Goal: Information Seeking & Learning: Learn about a topic

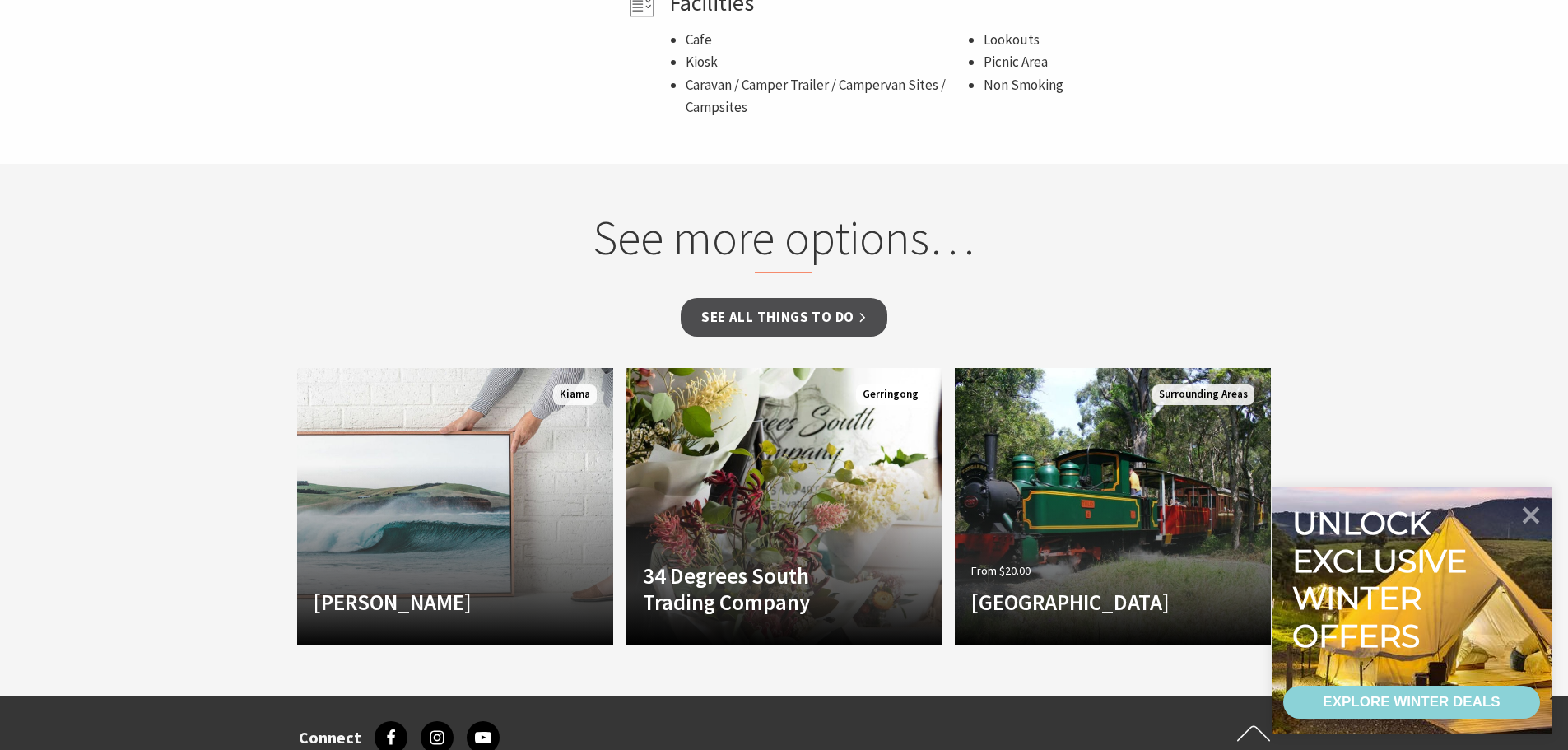
scroll to position [1316, 0]
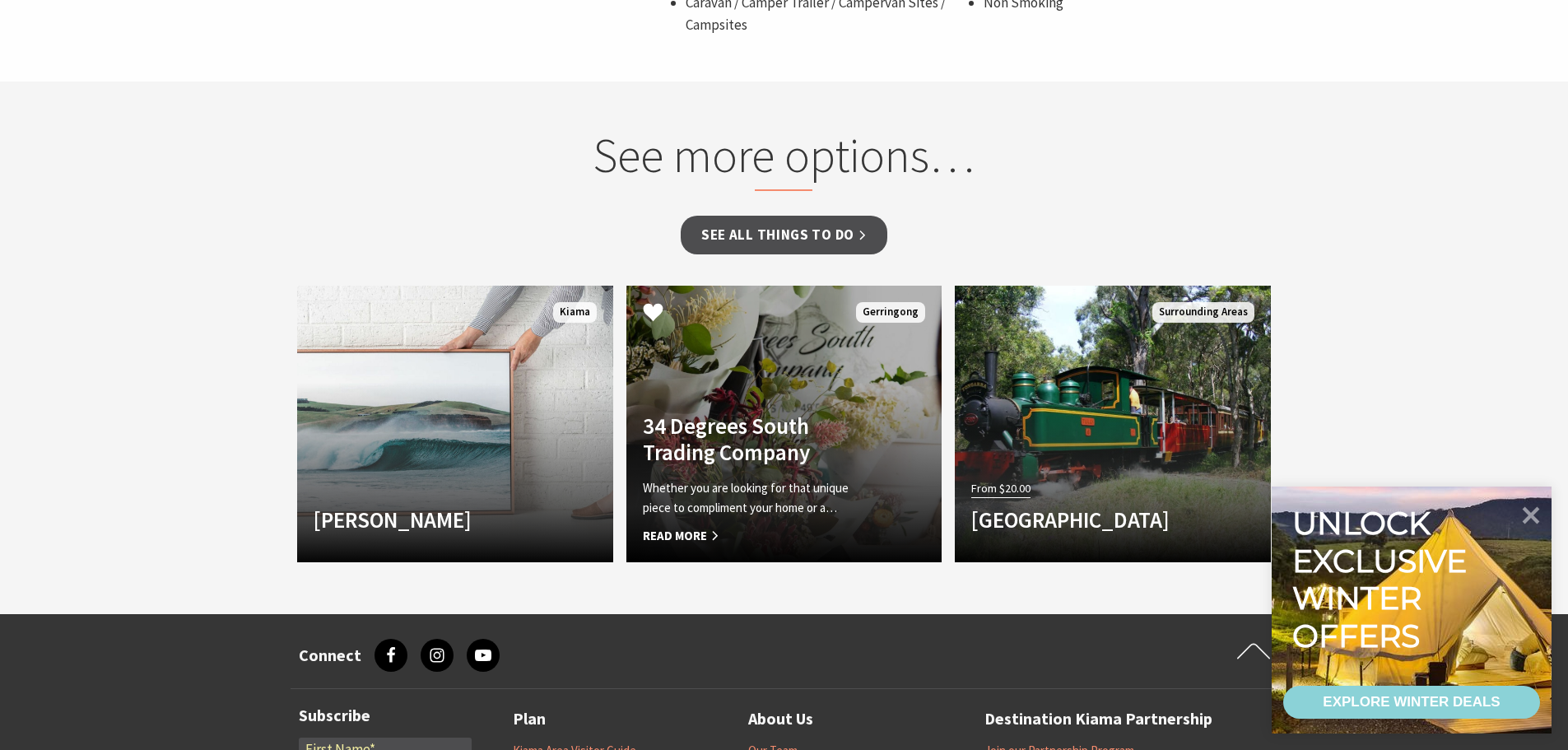
click at [750, 511] on p "Whether you are looking for that unique piece to compliment your home or a…" at bounding box center [761, 498] width 236 height 39
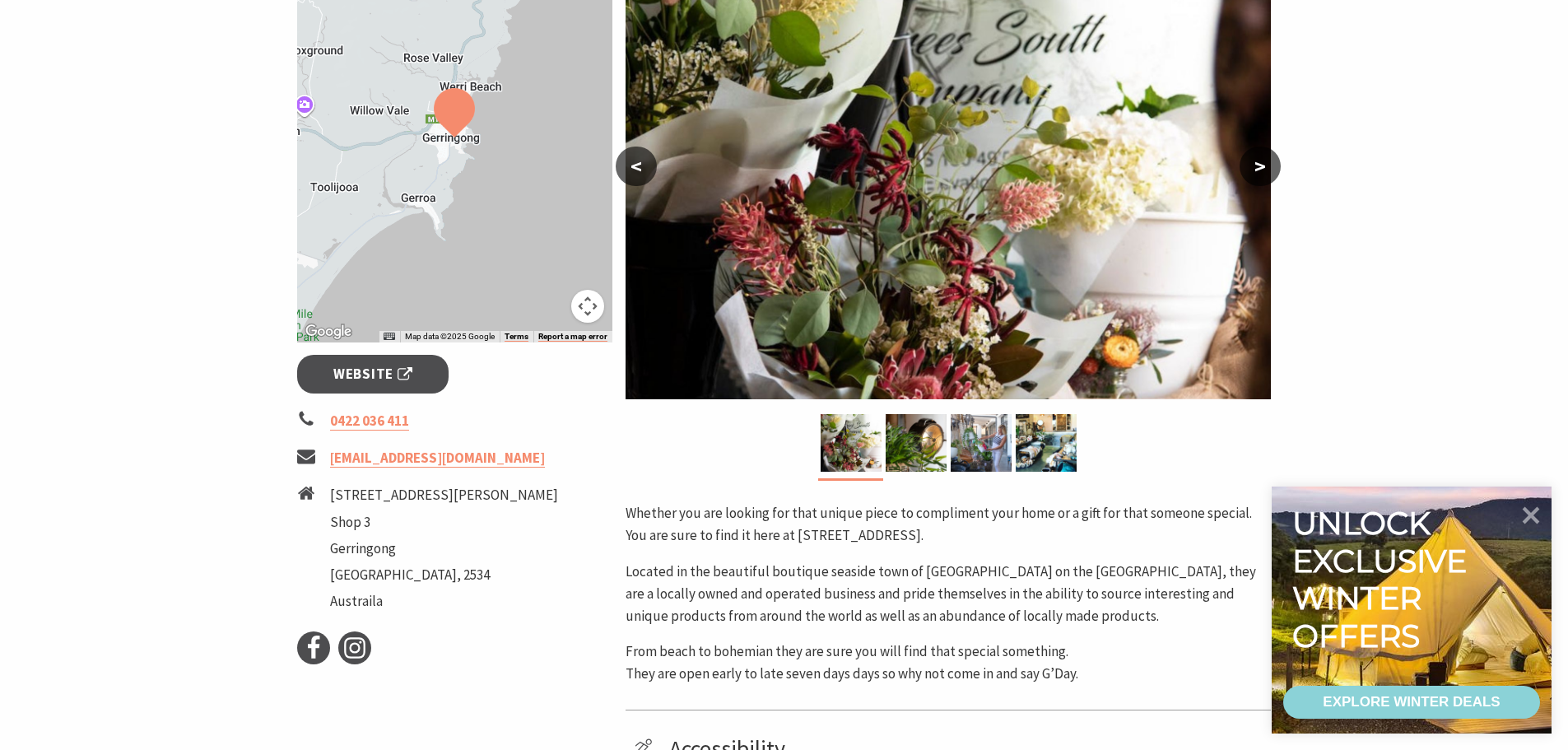
scroll to position [339, 0]
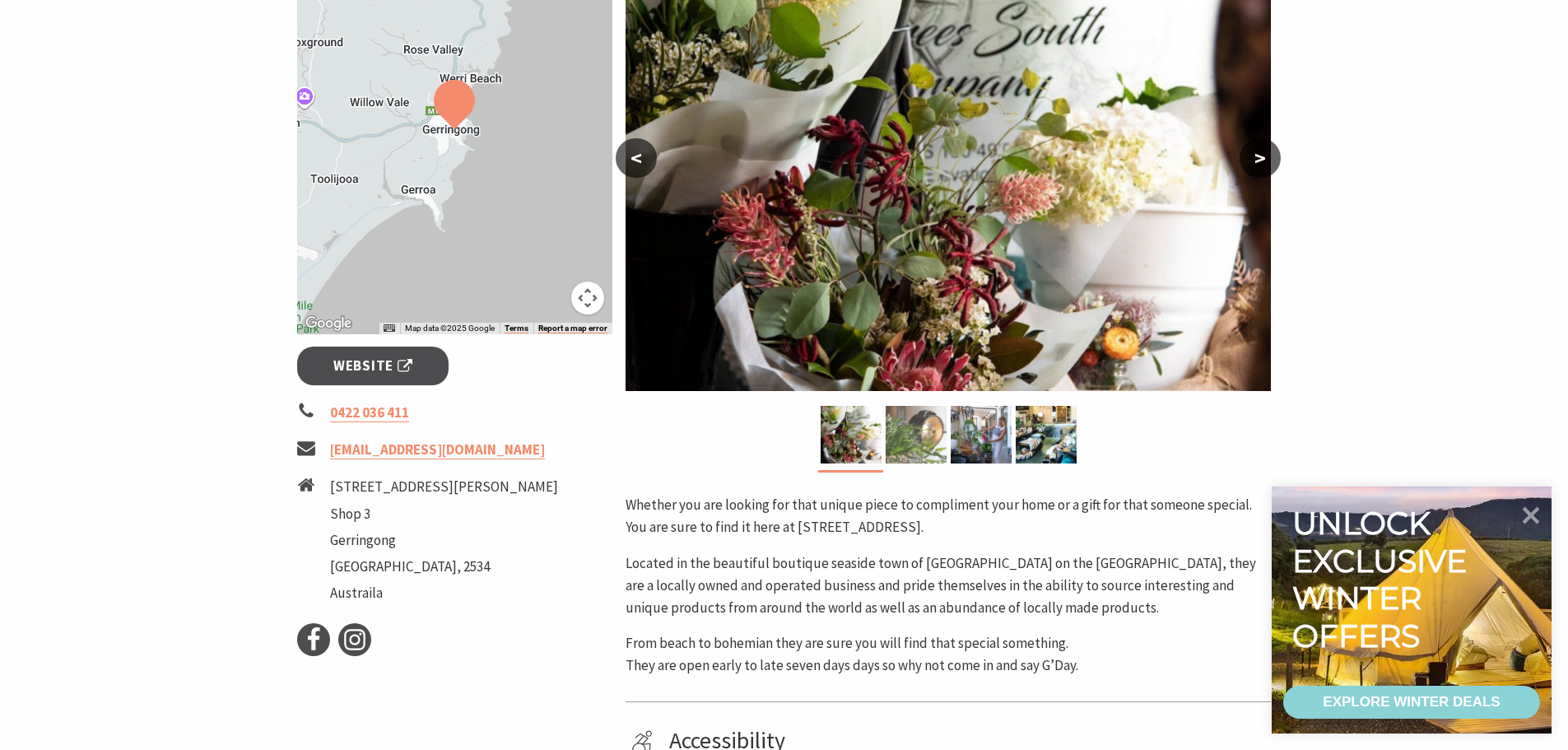
click at [928, 435] on img at bounding box center [916, 434] width 61 height 58
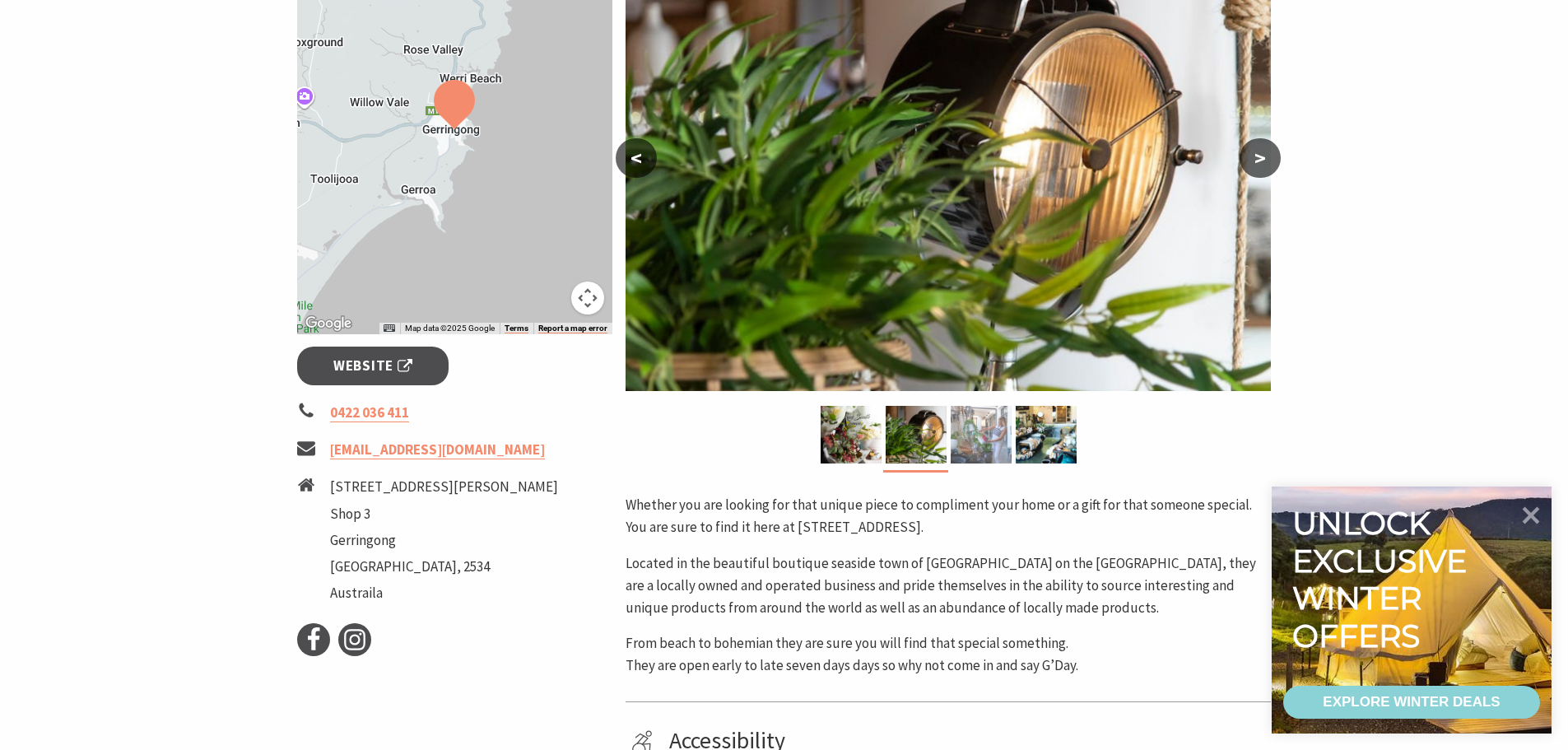
click at [990, 435] on img at bounding box center [981, 434] width 61 height 58
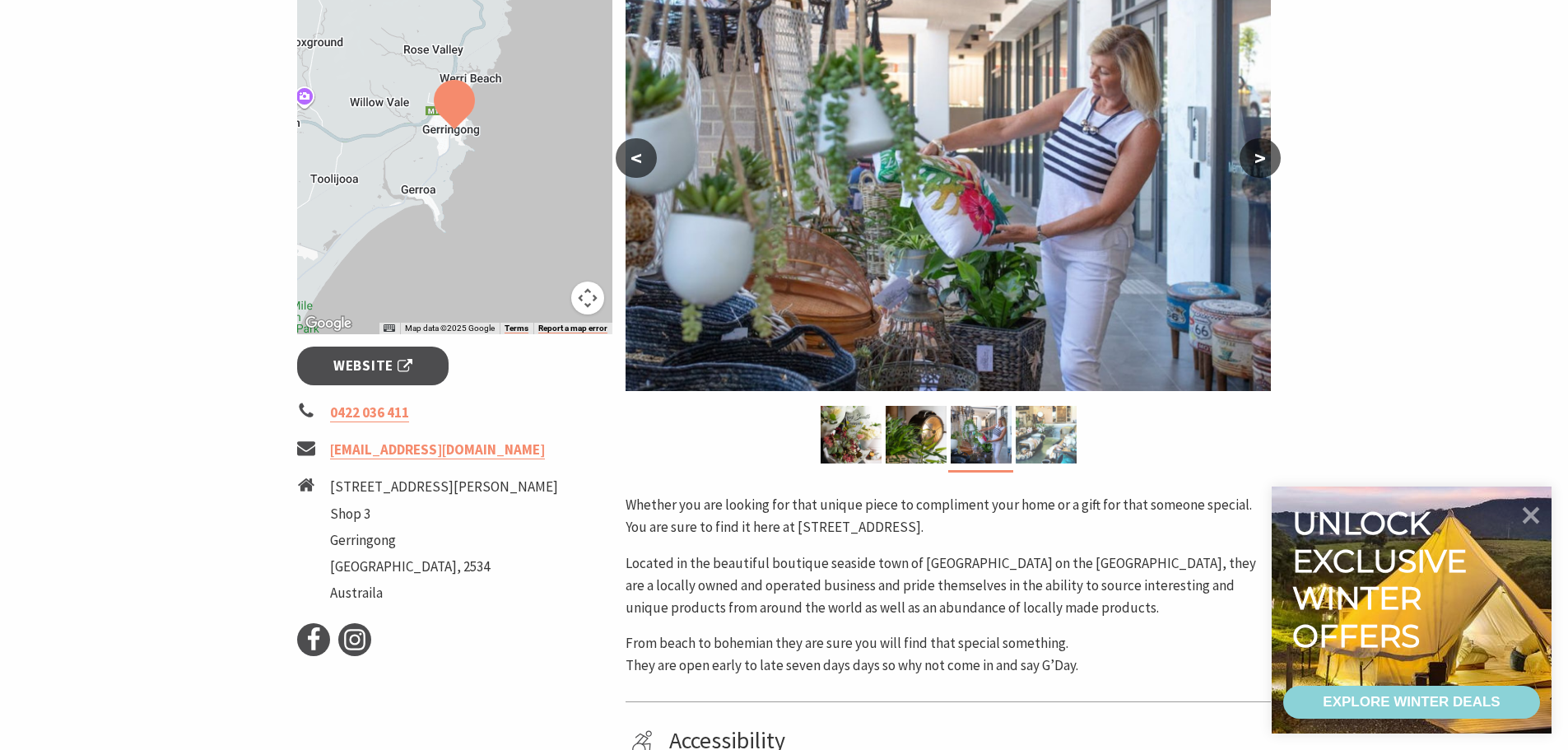
click at [1055, 445] on img at bounding box center [1046, 434] width 61 height 58
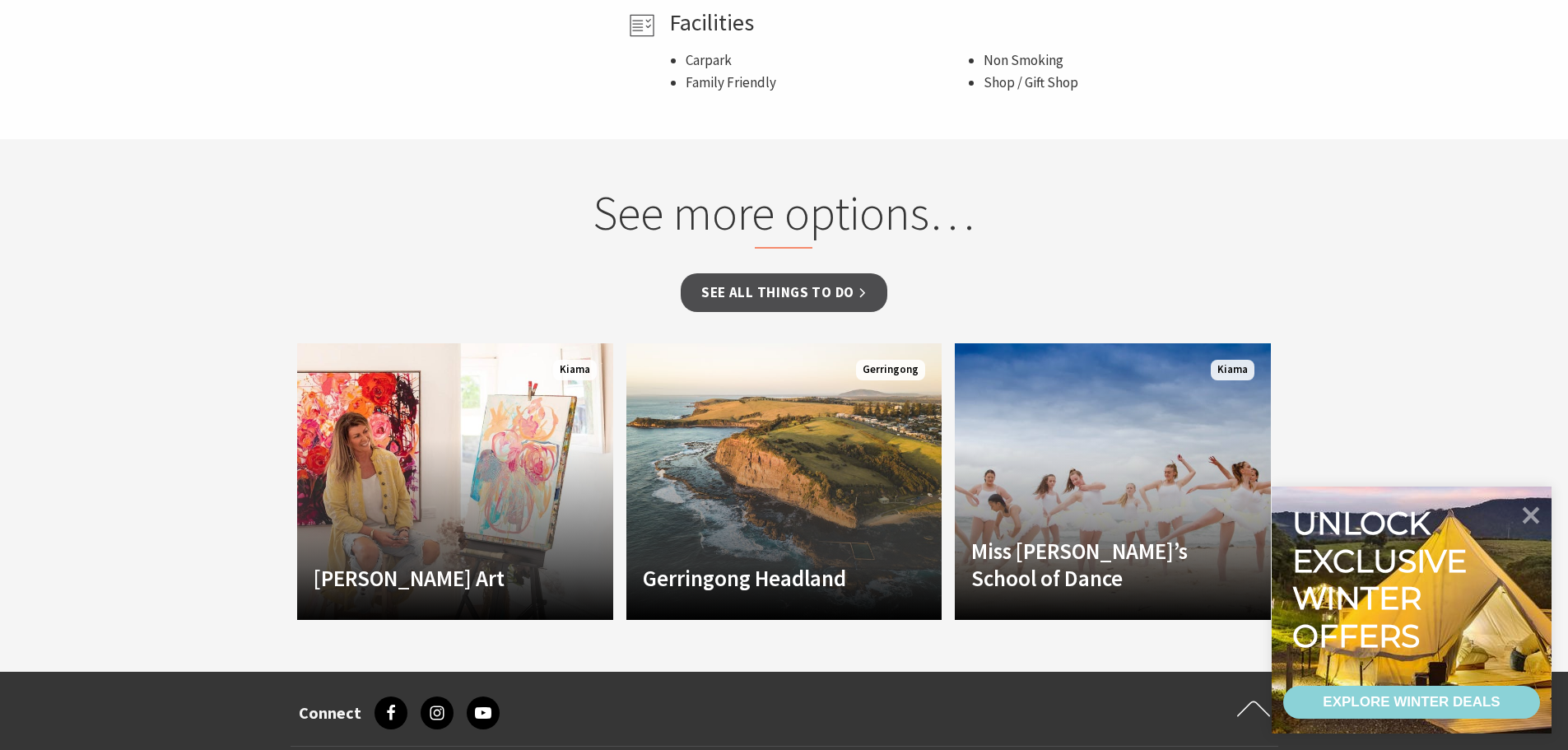
scroll to position [0, 0]
